Goal: Task Accomplishment & Management: Use online tool/utility

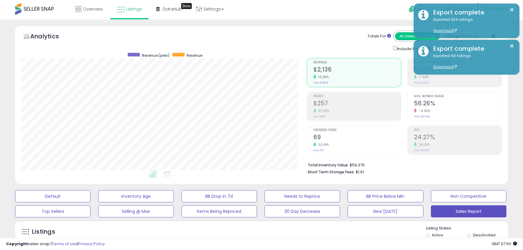
select select "**"
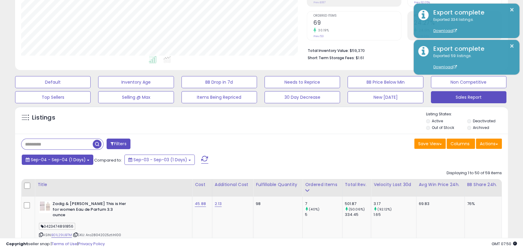
click at [66, 162] on span "Sep-04 - Sep-04 (1 Days)" at bounding box center [58, 160] width 55 height 6
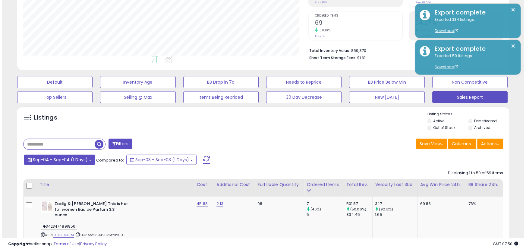
scroll to position [124, 285]
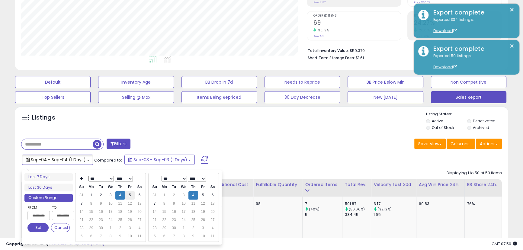
type input "**********"
click at [130, 196] on td "5" at bounding box center [130, 195] width 10 height 8
type input "**********"
click at [42, 225] on button "Set" at bounding box center [37, 227] width 21 height 9
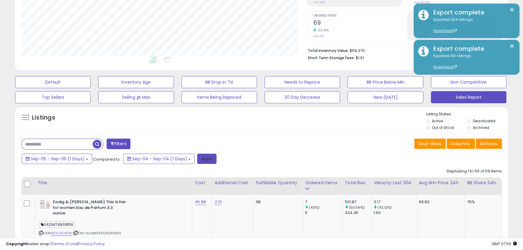
click at [210, 160] on button "Apply" at bounding box center [206, 159] width 19 height 10
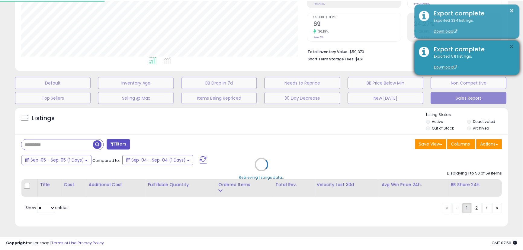
scroll to position [124, 288]
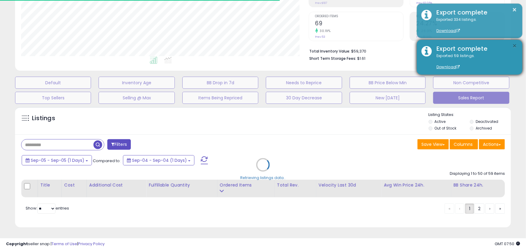
click at [516, 46] on button "×" at bounding box center [515, 46] width 5 height 8
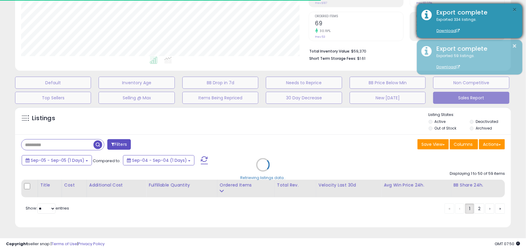
click at [515, 7] on button "×" at bounding box center [515, 10] width 5 height 8
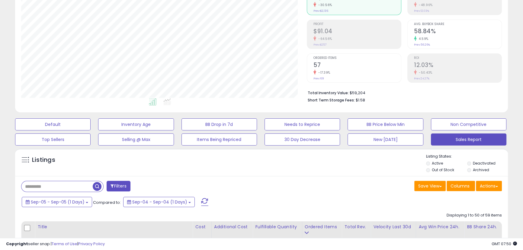
scroll to position [123, 0]
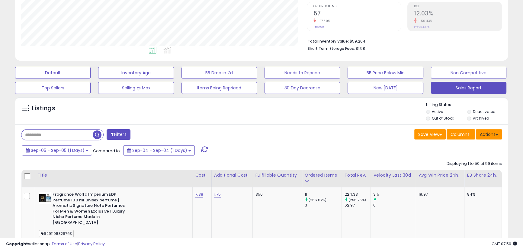
click at [490, 135] on button "Actions" at bounding box center [488, 134] width 26 height 10
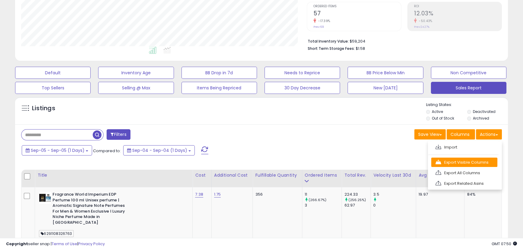
click at [479, 161] on link "Export Visible Columns" at bounding box center [464, 161] width 66 height 9
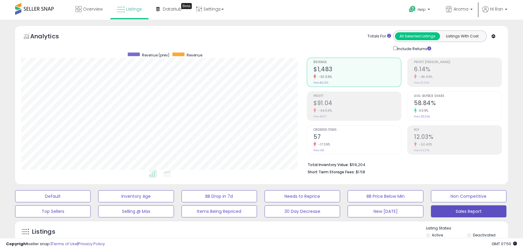
scroll to position [0, 0]
click at [460, 12] on p "Aroma" at bounding box center [458, 10] width 27 height 8
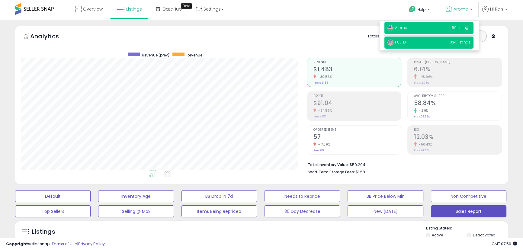
click at [424, 41] on p "PULTD 334 listings" at bounding box center [428, 43] width 89 height 12
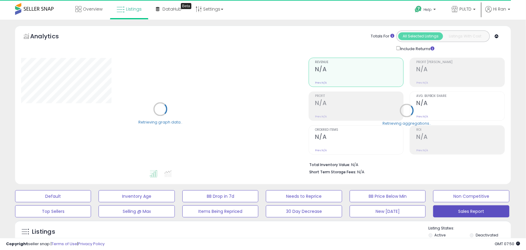
select select "**"
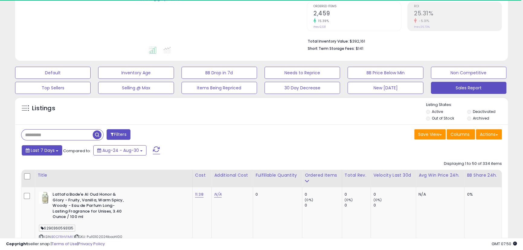
click at [47, 153] on div "Last 7 Days Compared to: Aug-24 - Aug-30" at bounding box center [200, 151] width 360 height 14
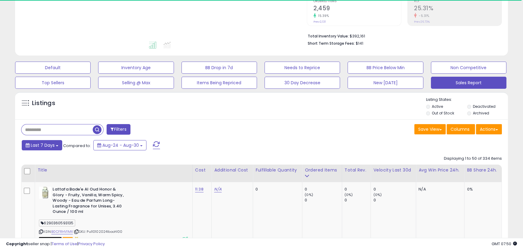
scroll to position [130, 0]
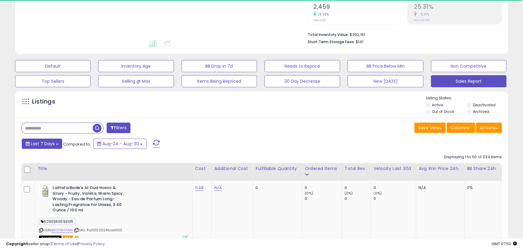
click at [51, 144] on span "Last 7 Days" at bounding box center [43, 144] width 24 height 6
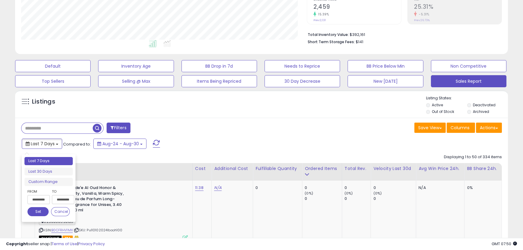
scroll to position [124, 285]
click at [46, 199] on input "**********" at bounding box center [38, 199] width 22 height 9
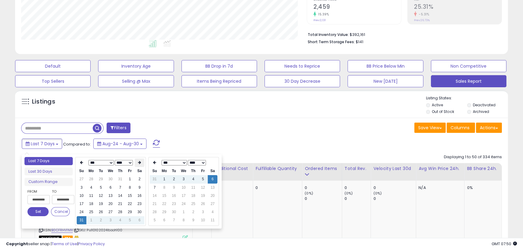
click at [140, 162] on icon at bounding box center [139, 163] width 3 height 4
click at [132, 179] on td "5" at bounding box center [130, 179] width 10 height 8
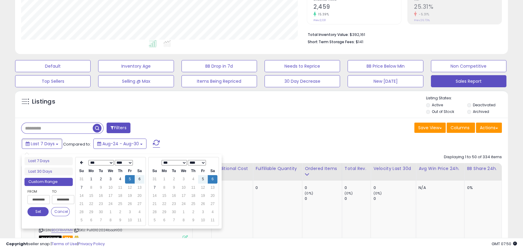
type input "**********"
click at [202, 177] on td "5" at bounding box center [203, 179] width 10 height 8
click at [36, 211] on button "Set" at bounding box center [37, 211] width 21 height 9
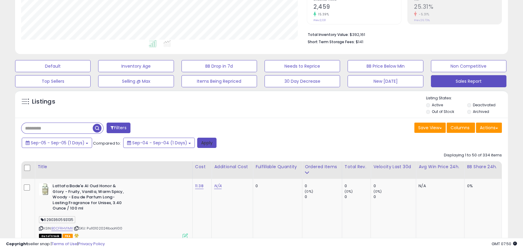
click at [201, 144] on button "Apply" at bounding box center [206, 143] width 19 height 10
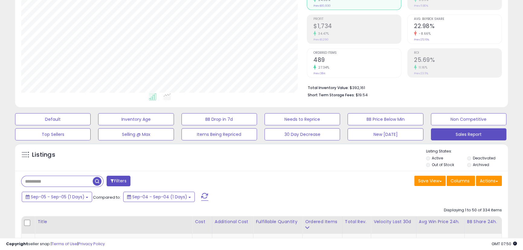
scroll to position [66, 0]
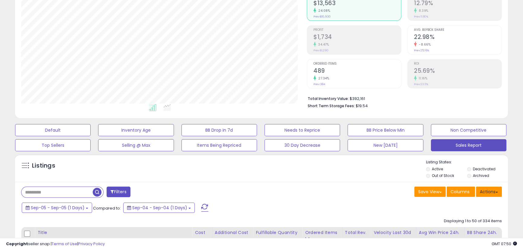
click at [495, 192] on button "Actions" at bounding box center [488, 191] width 26 height 10
click at [466, 217] on link "Export Visible Columns" at bounding box center [464, 219] width 66 height 9
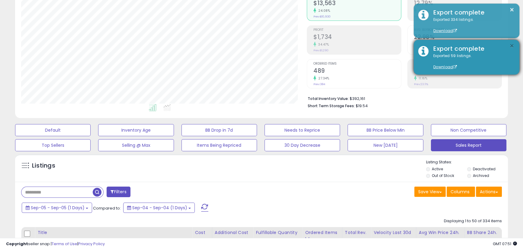
click at [509, 46] on button "×" at bounding box center [511, 46] width 5 height 8
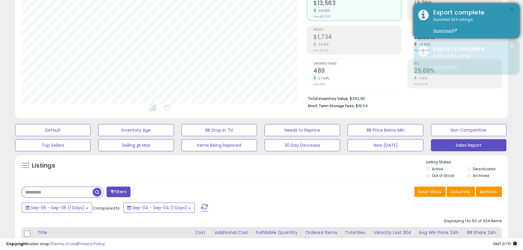
click at [512, 14] on button "×" at bounding box center [511, 10] width 5 height 8
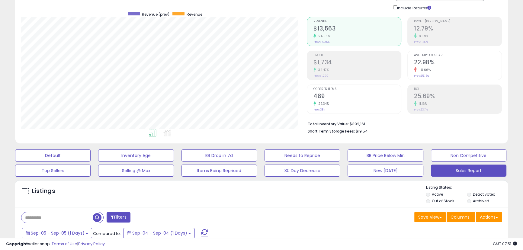
scroll to position [103, 0]
